Goal: Entertainment & Leisure: Consume media (video, audio)

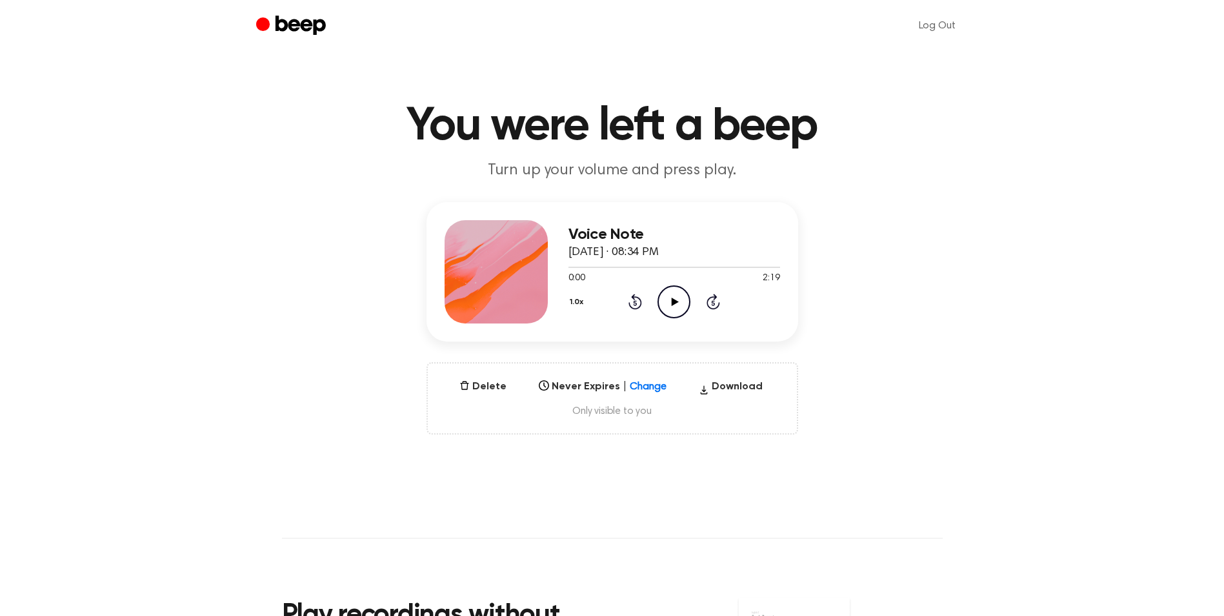
drag, startPoint x: 677, startPoint y: 300, endPoint x: 638, endPoint y: 297, distance: 38.9
click at [675, 301] on icon "Play Audio" at bounding box center [674, 301] width 33 height 33
click at [678, 298] on icon "Play Audio" at bounding box center [674, 301] width 33 height 33
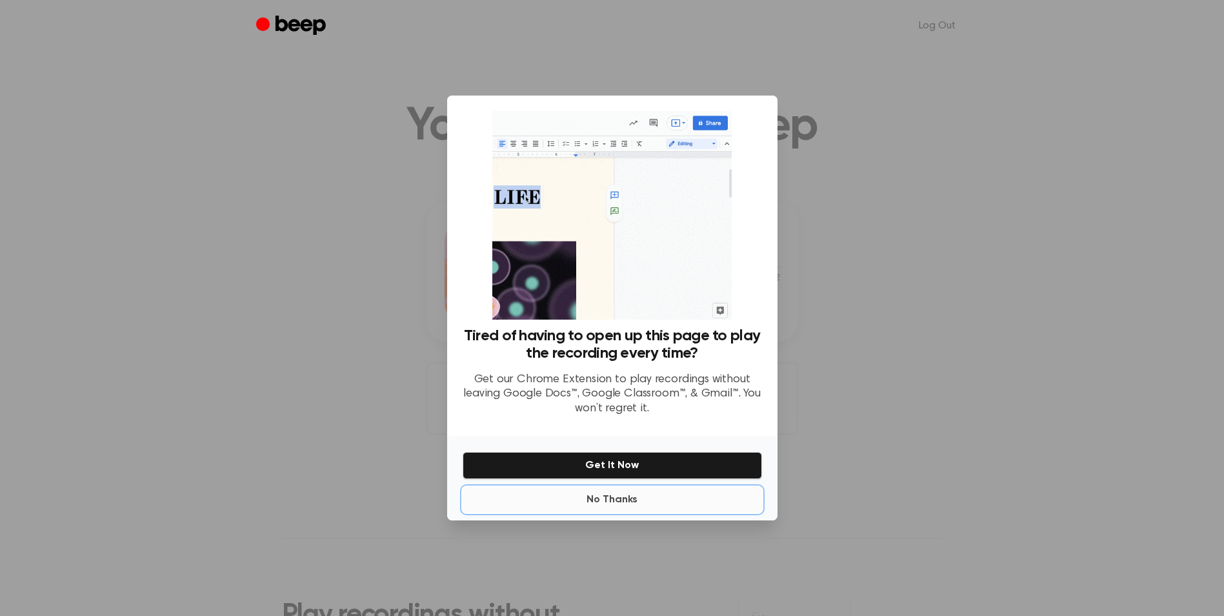
click at [601, 505] on button "No Thanks" at bounding box center [612, 500] width 299 height 26
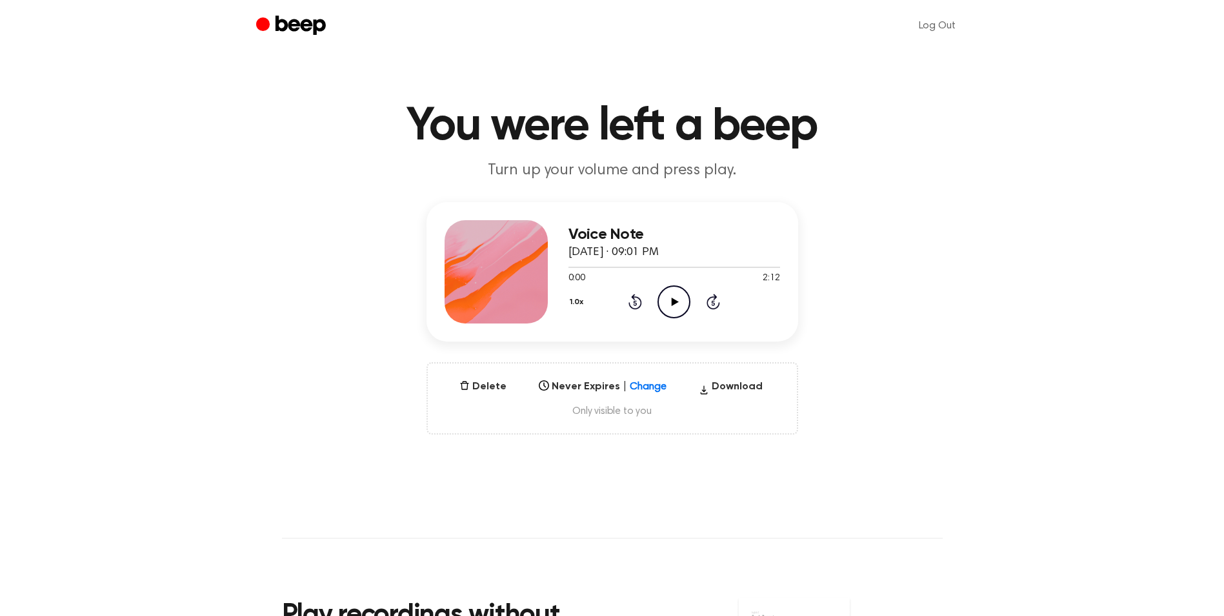
drag, startPoint x: 671, startPoint y: 302, endPoint x: 676, endPoint y: 341, distance: 39.8
click at [673, 302] on icon "Play Audio" at bounding box center [674, 301] width 33 height 33
click at [678, 301] on icon at bounding box center [675, 302] width 7 height 8
drag, startPoint x: 672, startPoint y: 301, endPoint x: 673, endPoint y: 319, distance: 17.5
click at [673, 303] on icon "Play Audio" at bounding box center [674, 301] width 33 height 33
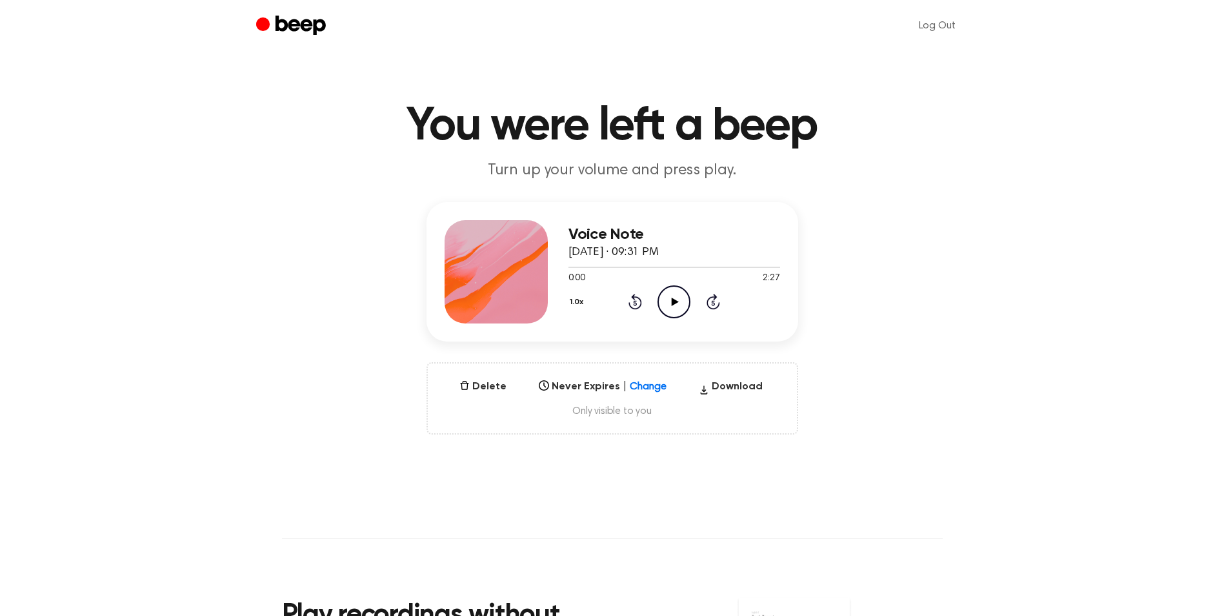
click at [675, 299] on icon "Play Audio" at bounding box center [674, 301] width 33 height 33
click at [667, 296] on icon "Play Audio" at bounding box center [674, 301] width 33 height 33
click at [674, 300] on icon at bounding box center [675, 302] width 7 height 8
drag, startPoint x: 674, startPoint y: 297, endPoint x: 682, endPoint y: 321, distance: 25.7
click at [678, 304] on icon "Play Audio" at bounding box center [674, 301] width 33 height 33
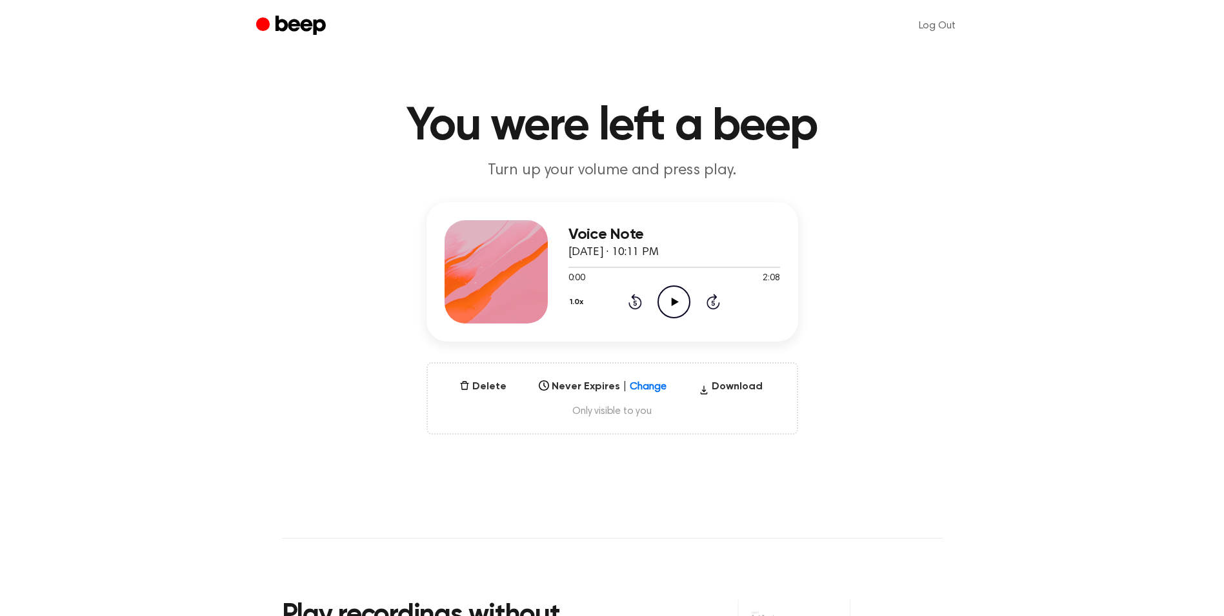
drag, startPoint x: 675, startPoint y: 303, endPoint x: 683, endPoint y: 322, distance: 20.3
click at [676, 305] on icon "Play Audio" at bounding box center [674, 301] width 33 height 33
click at [673, 303] on icon "Play Audio" at bounding box center [674, 301] width 33 height 33
click at [675, 309] on icon "Play Audio" at bounding box center [674, 301] width 33 height 33
click at [680, 298] on icon "Play Audio" at bounding box center [674, 301] width 33 height 33
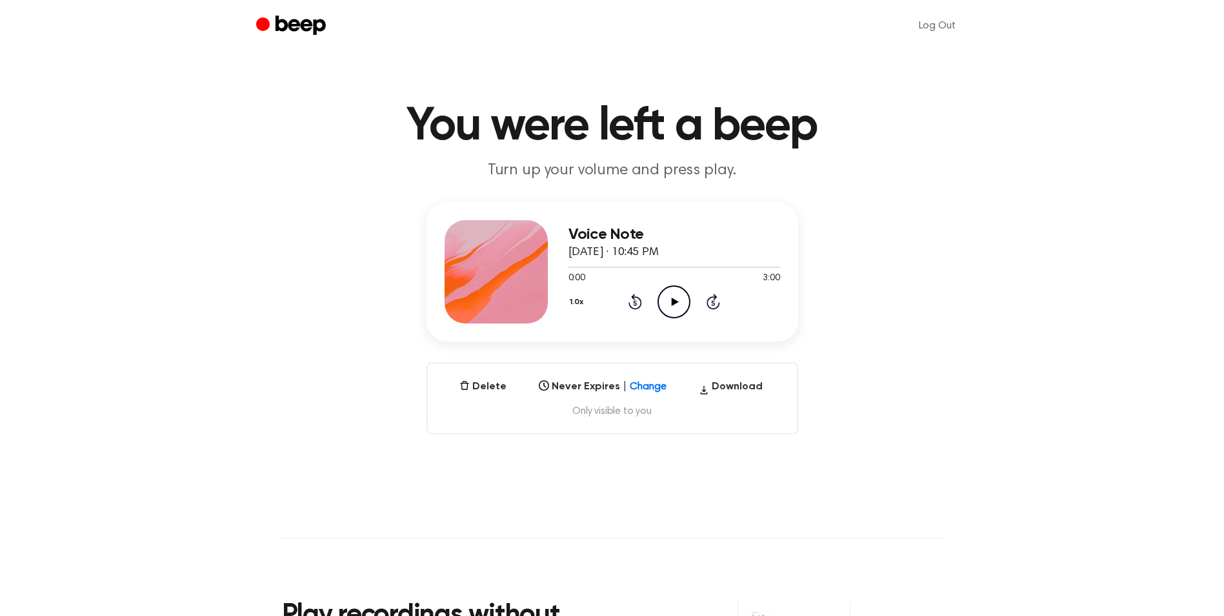
click at [668, 299] on icon "Play Audio" at bounding box center [674, 301] width 33 height 33
click at [670, 295] on icon "Play Audio" at bounding box center [674, 301] width 33 height 33
click at [680, 310] on icon "Play Audio" at bounding box center [674, 301] width 33 height 33
click at [673, 303] on icon at bounding box center [675, 302] width 7 height 8
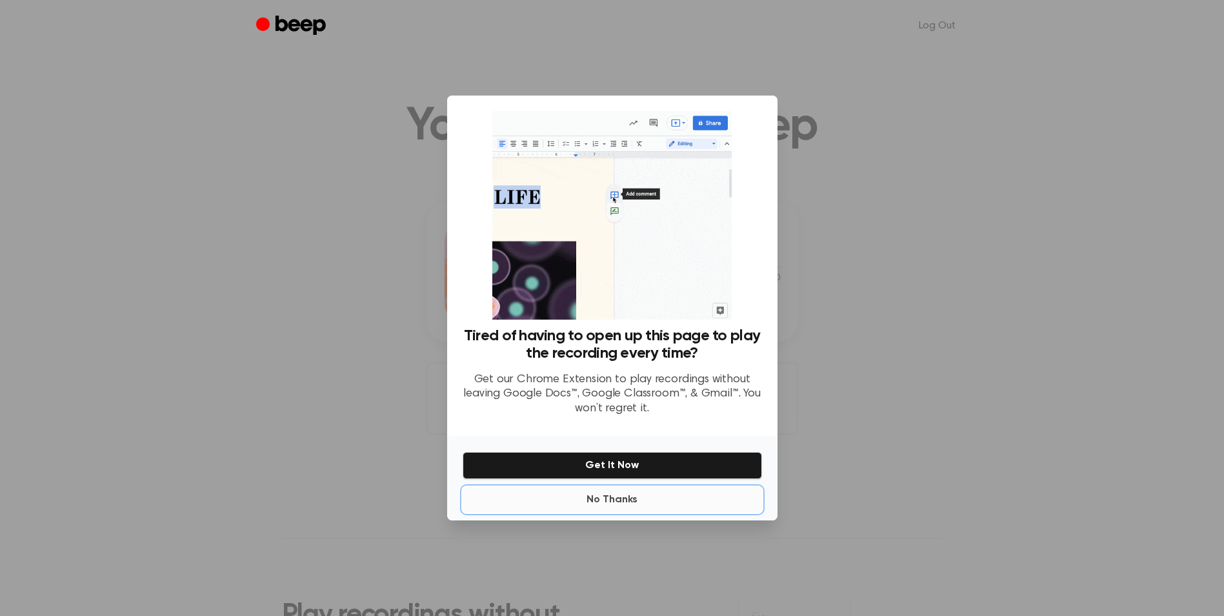
click at [616, 504] on button "No Thanks" at bounding box center [612, 500] width 299 height 26
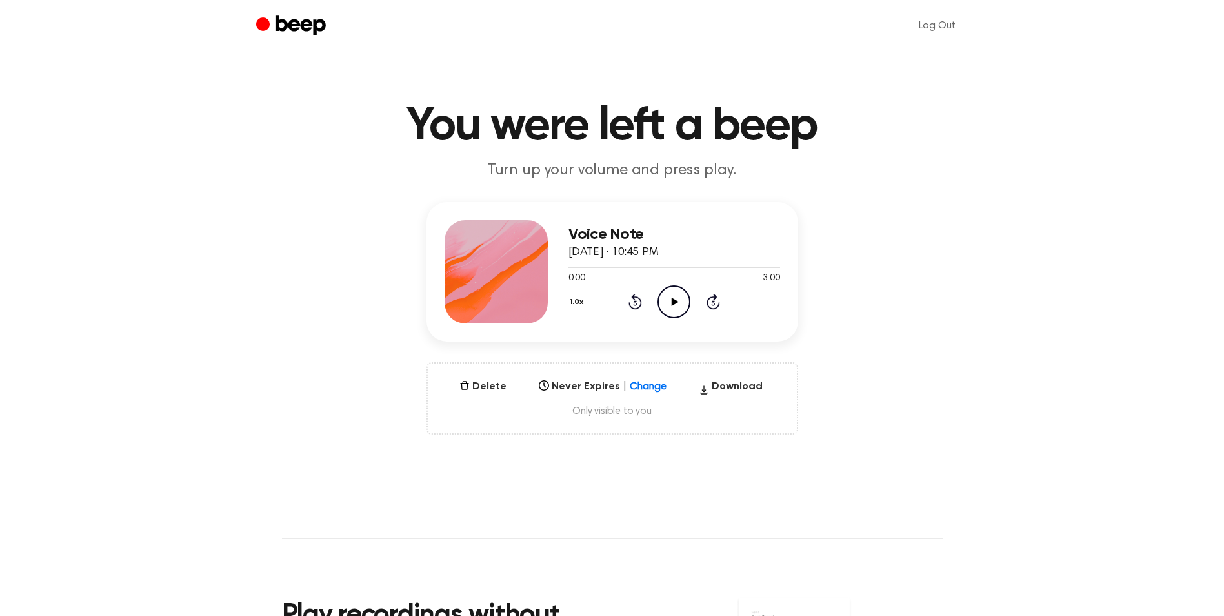
click at [671, 303] on icon "Play Audio" at bounding box center [674, 301] width 33 height 33
click at [674, 297] on icon "Play Audio" at bounding box center [674, 301] width 33 height 33
click at [638, 252] on span "August 17, 2025 · 10:45 PM" at bounding box center [614, 253] width 90 height 12
click at [663, 299] on icon "Play Audio" at bounding box center [674, 301] width 33 height 33
click at [674, 305] on icon "Play Audio" at bounding box center [674, 301] width 33 height 33
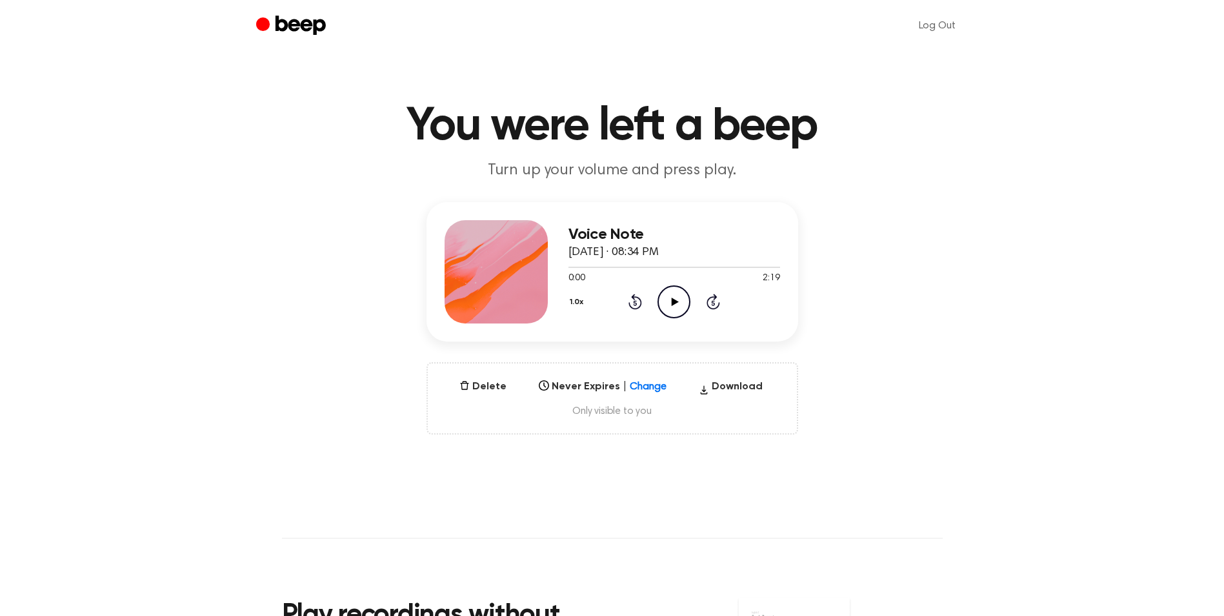
click at [675, 303] on icon "Play Audio" at bounding box center [674, 301] width 33 height 33
click at [674, 308] on icon "Play Audio" at bounding box center [674, 301] width 33 height 33
click at [677, 300] on icon at bounding box center [675, 302] width 7 height 8
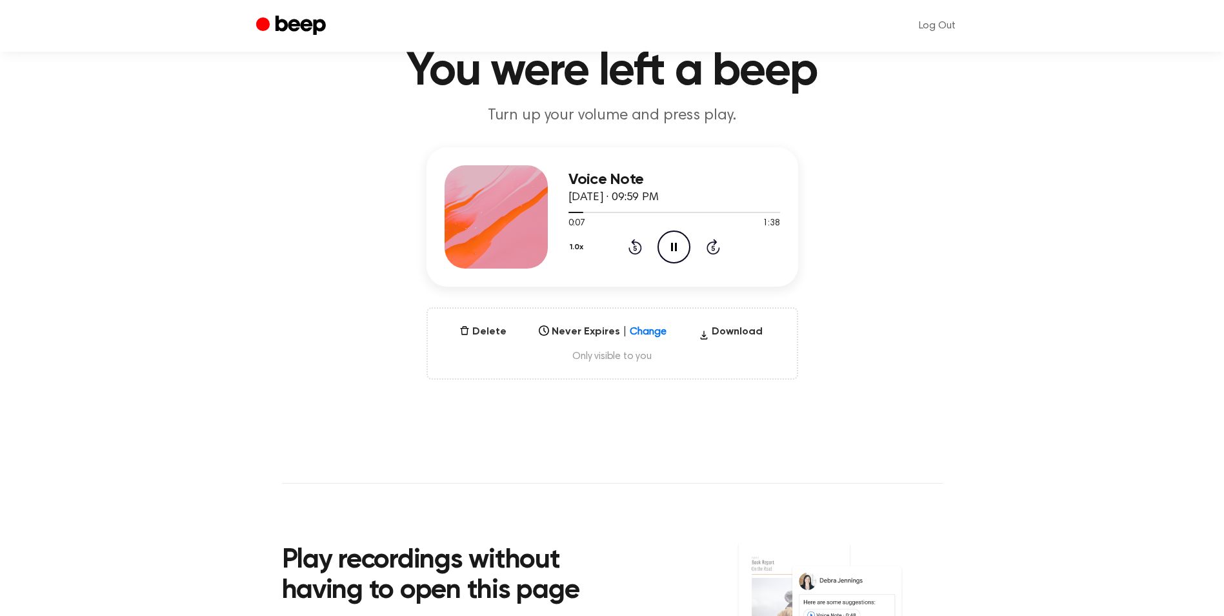
scroll to position [194, 0]
